Goal: Information Seeking & Learning: Learn about a topic

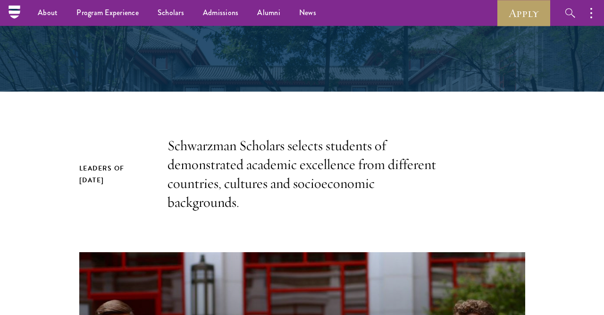
scroll to position [189, 0]
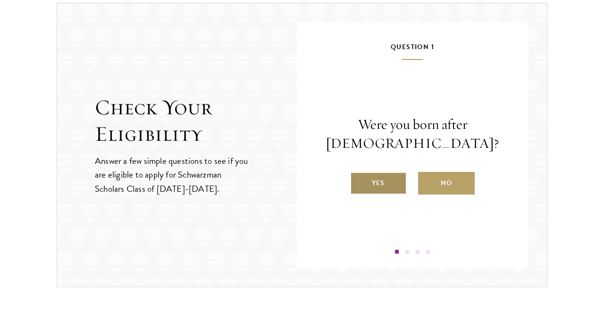
scroll to position [995, 0]
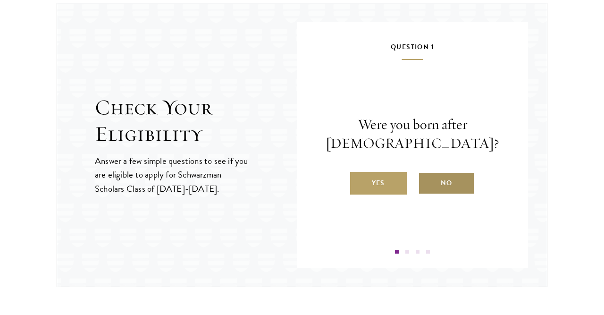
click at [438, 183] on label "No" at bounding box center [446, 183] width 57 height 23
click at [427, 181] on input "No" at bounding box center [422, 177] width 8 height 8
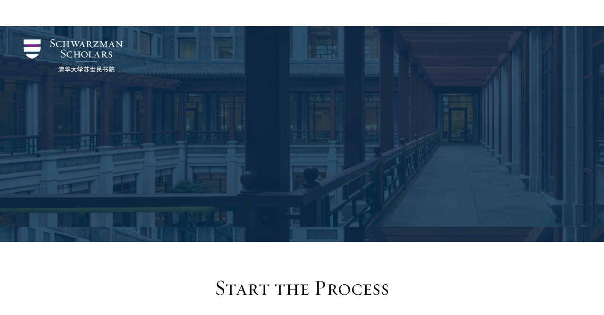
scroll to position [995, 0]
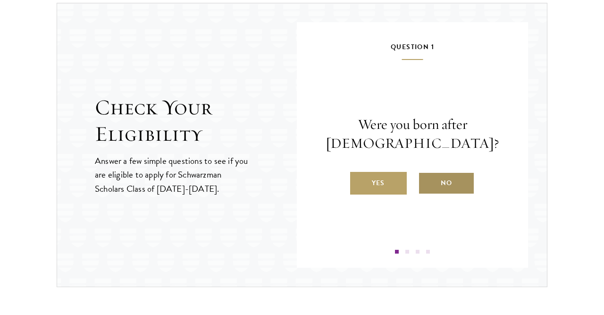
click at [439, 178] on label "No" at bounding box center [446, 183] width 57 height 23
click at [427, 178] on input "No" at bounding box center [422, 177] width 8 height 8
